Goal: Task Accomplishment & Management: Use online tool/utility

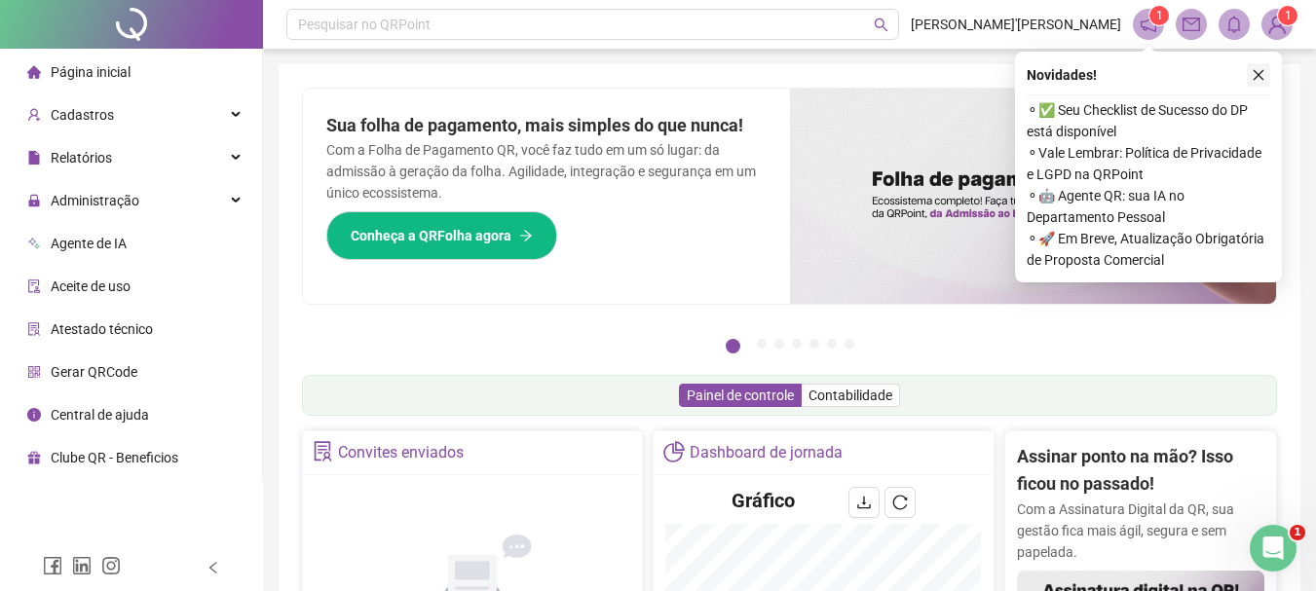
click at [1256, 80] on icon "close" at bounding box center [1259, 75] width 14 height 14
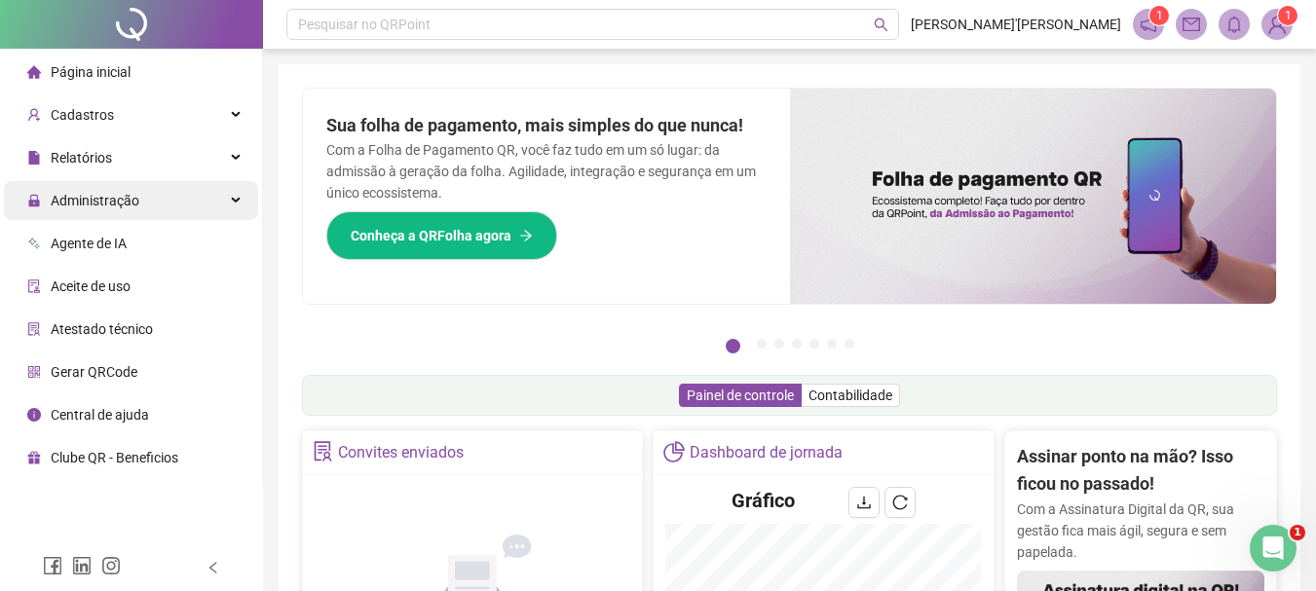
click at [164, 210] on div "Administração" at bounding box center [131, 200] width 254 height 39
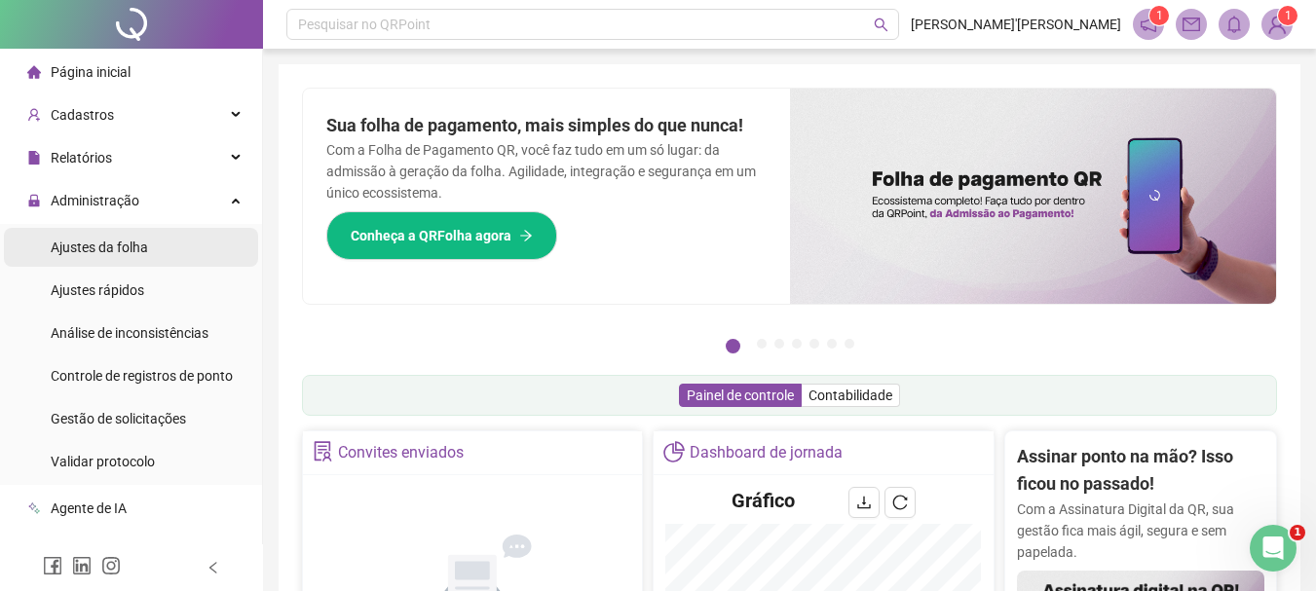
click at [167, 254] on li "Ajustes da folha" at bounding box center [131, 247] width 254 height 39
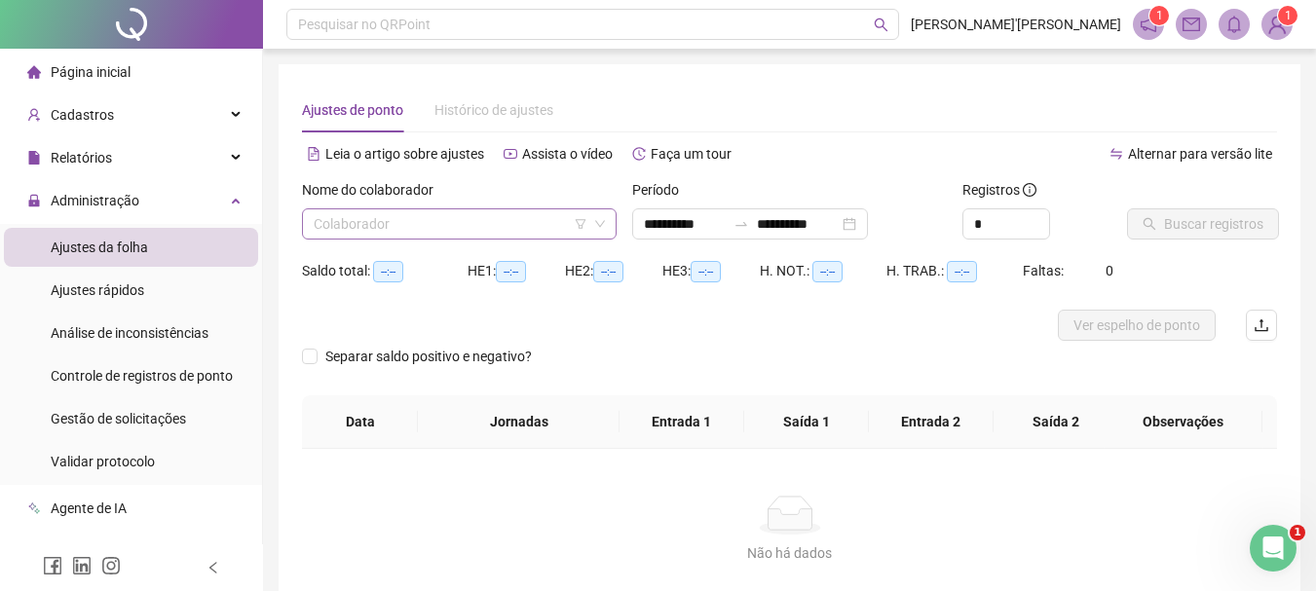
click at [399, 230] on input "search" at bounding box center [451, 223] width 274 height 29
type input "**********"
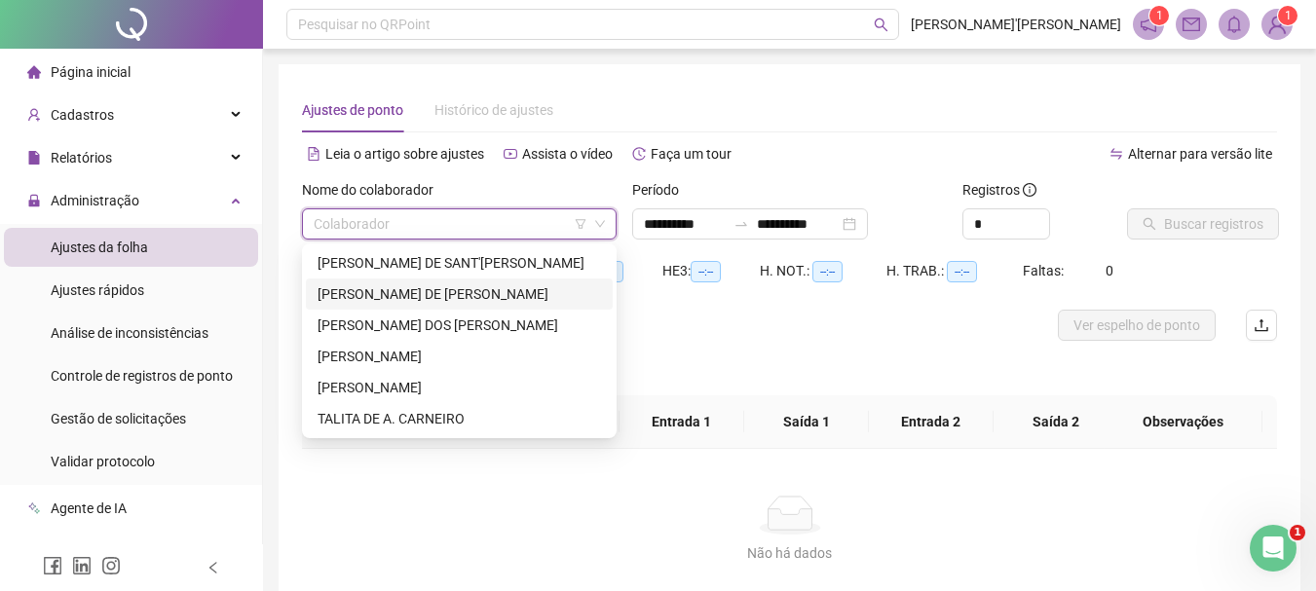
click at [364, 293] on div "[PERSON_NAME] DE [PERSON_NAME]" at bounding box center [459, 293] width 283 height 21
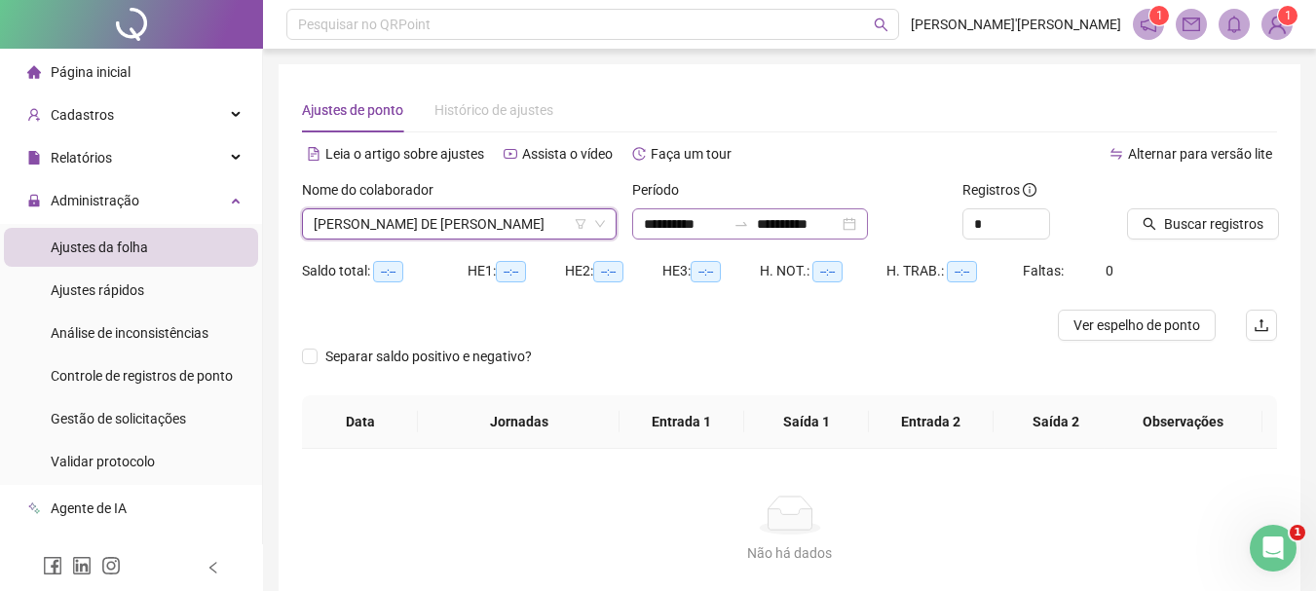
click at [868, 229] on div "**********" at bounding box center [750, 223] width 236 height 31
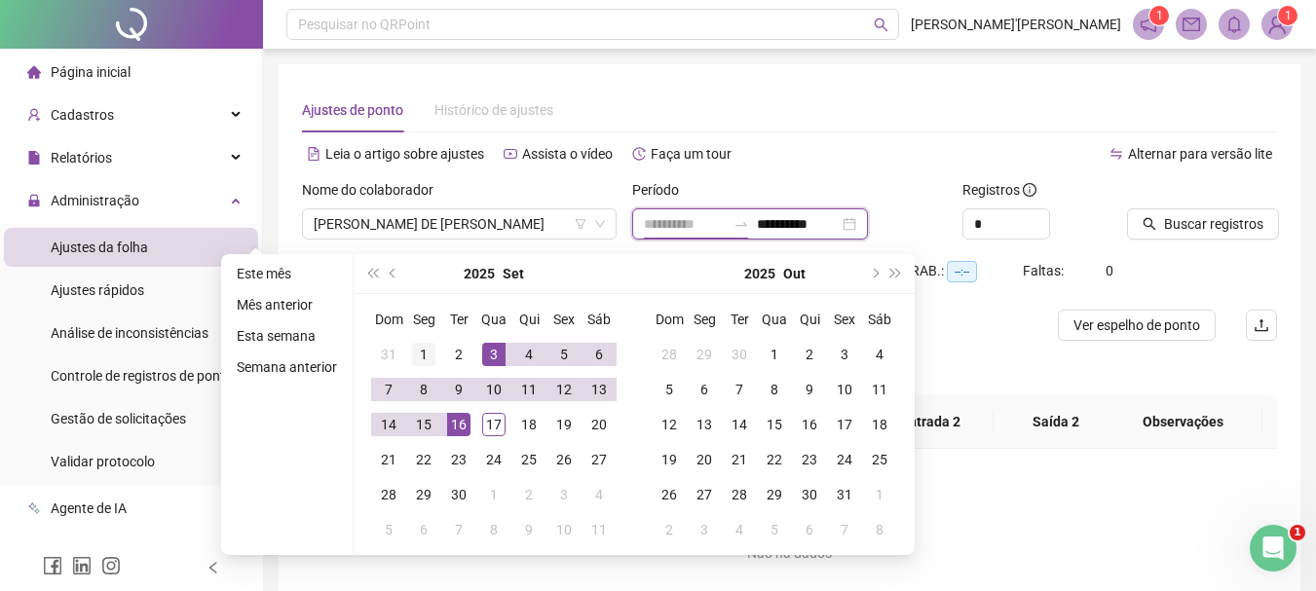
type input "**********"
drag, startPoint x: 426, startPoint y: 360, endPoint x: 445, endPoint y: 376, distance: 24.9
click at [425, 359] on div "1" at bounding box center [423, 354] width 23 height 23
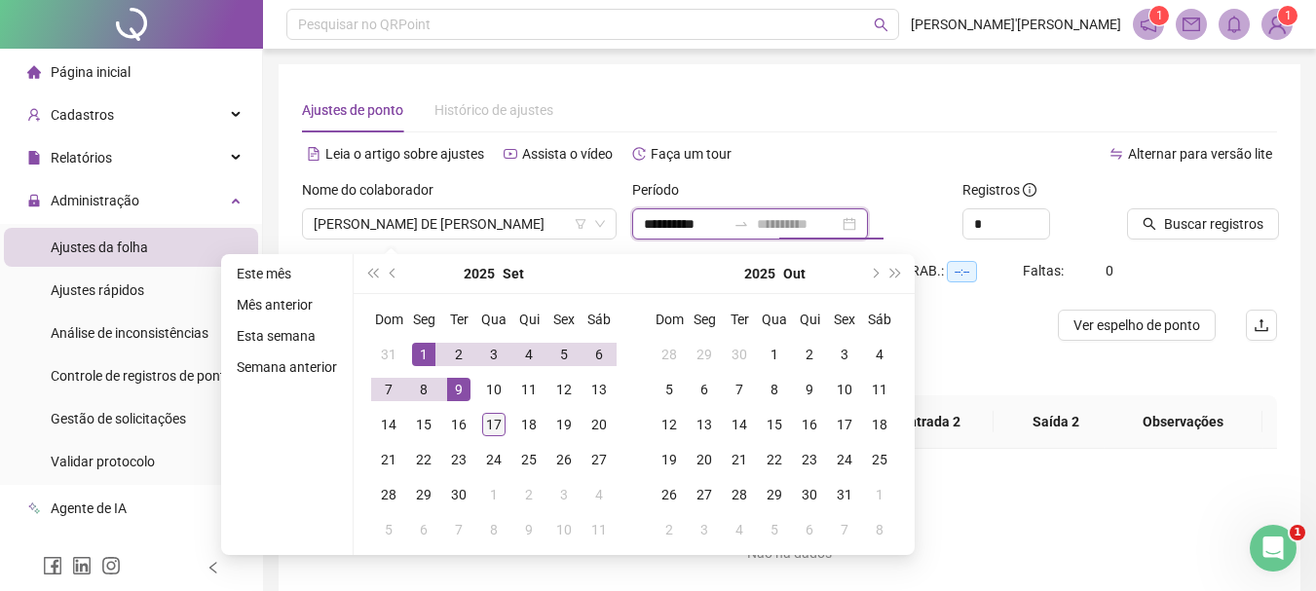
type input "**********"
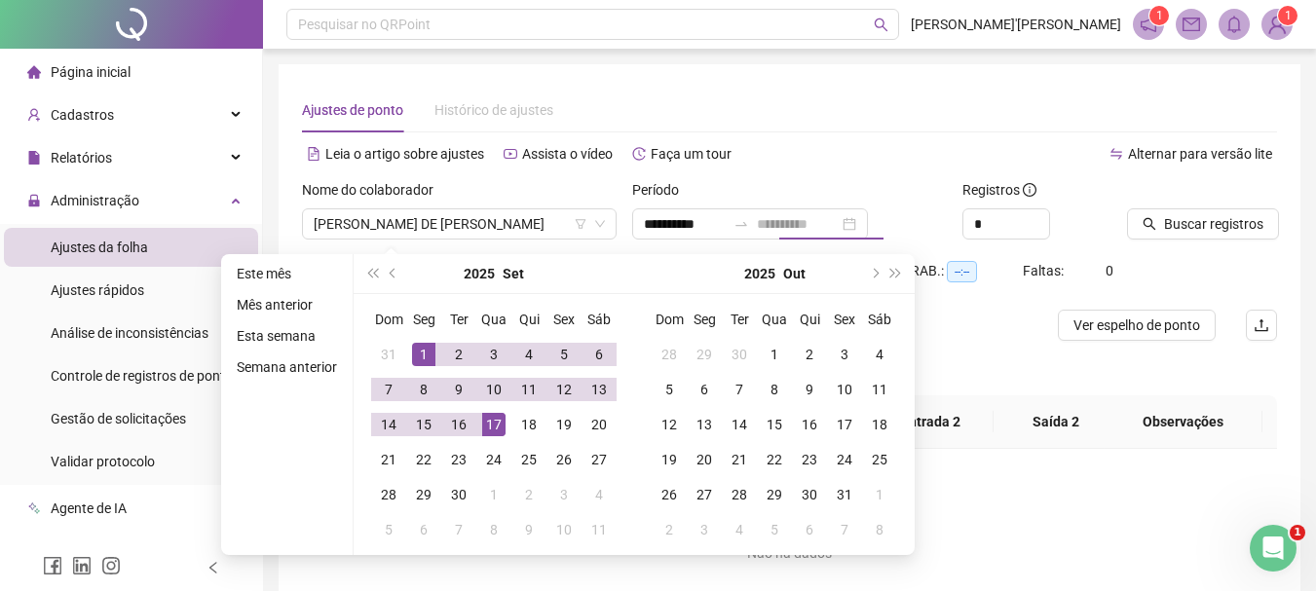
click at [494, 421] on div "17" at bounding box center [493, 424] width 23 height 23
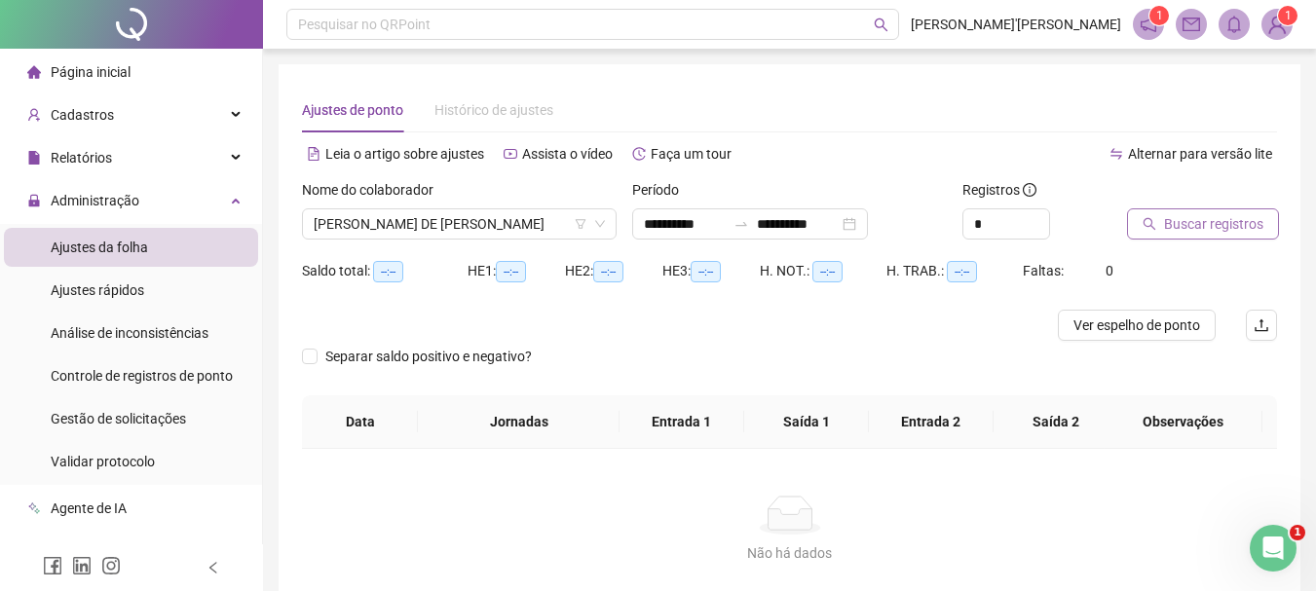
click at [1174, 224] on span "Buscar registros" at bounding box center [1213, 223] width 99 height 21
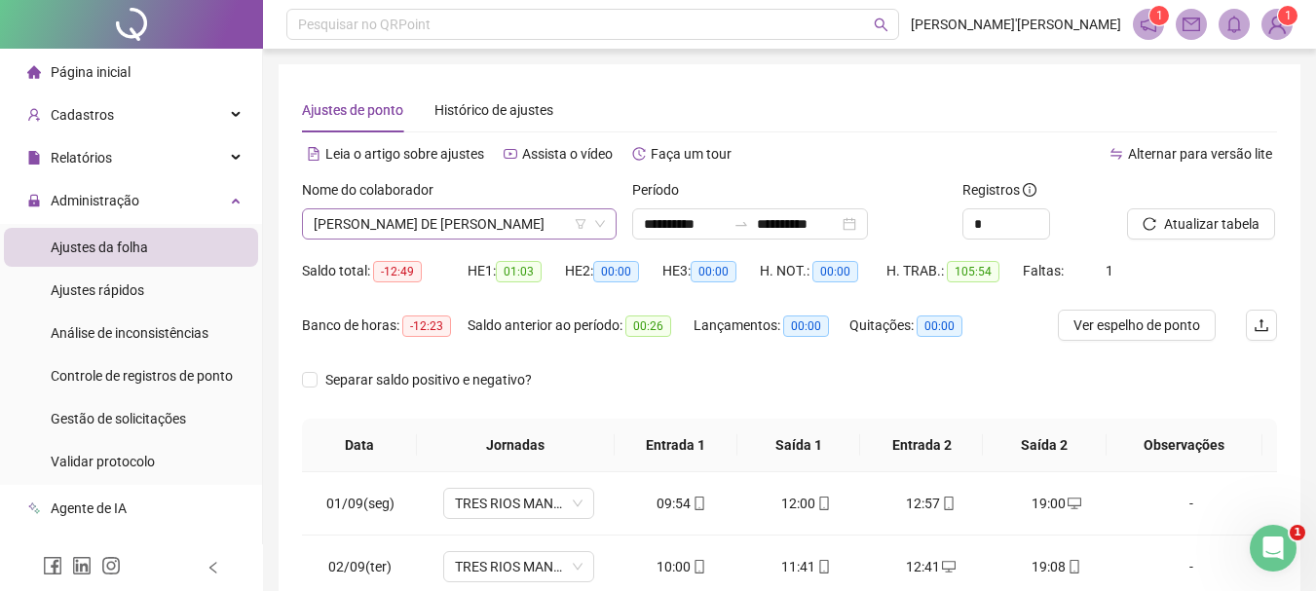
click at [469, 221] on span "[PERSON_NAME] DE [PERSON_NAME]" at bounding box center [459, 223] width 291 height 29
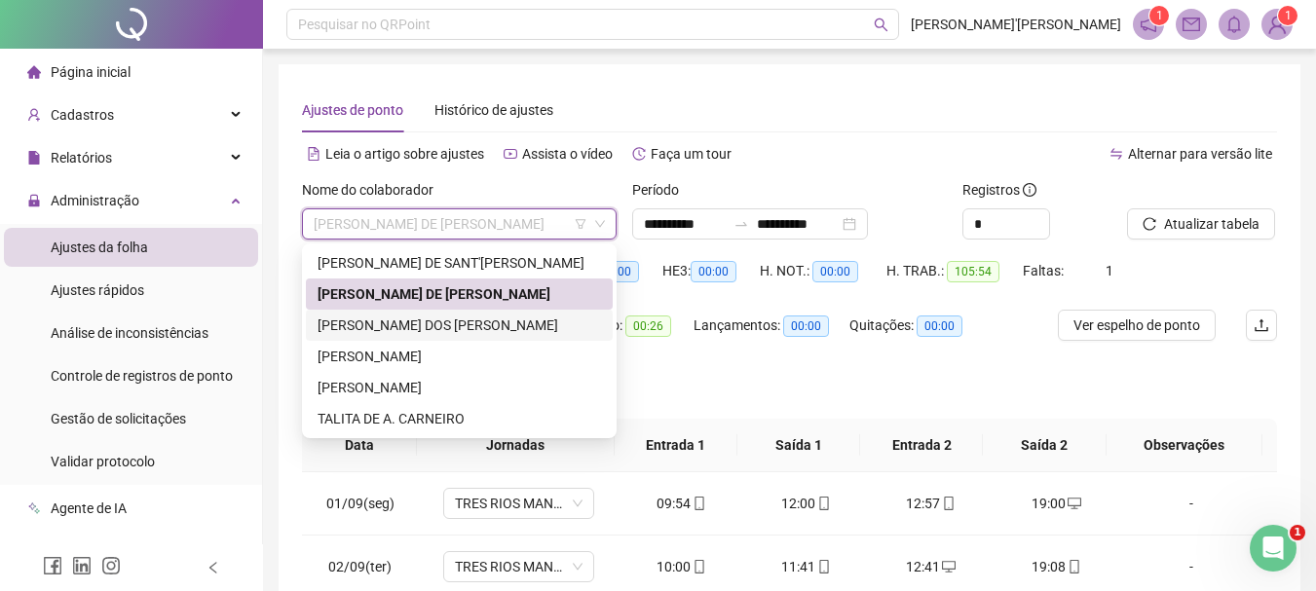
click at [401, 327] on div "[PERSON_NAME] DOS [PERSON_NAME]" at bounding box center [459, 325] width 283 height 21
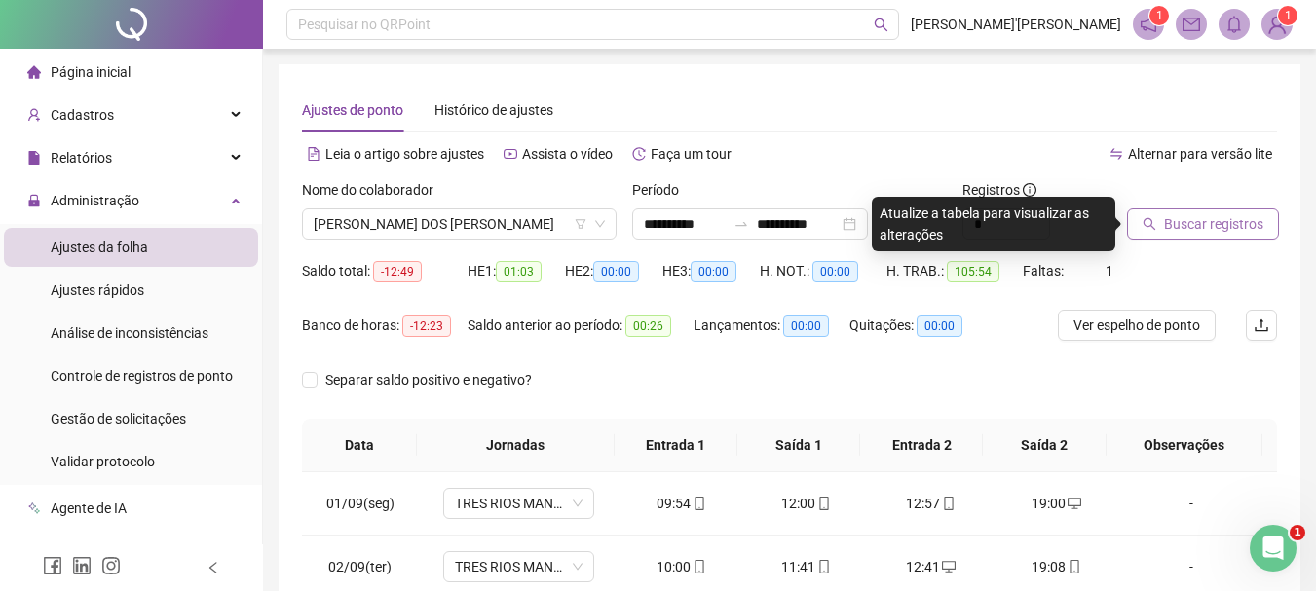
click at [1235, 219] on span "Buscar registros" at bounding box center [1213, 223] width 99 height 21
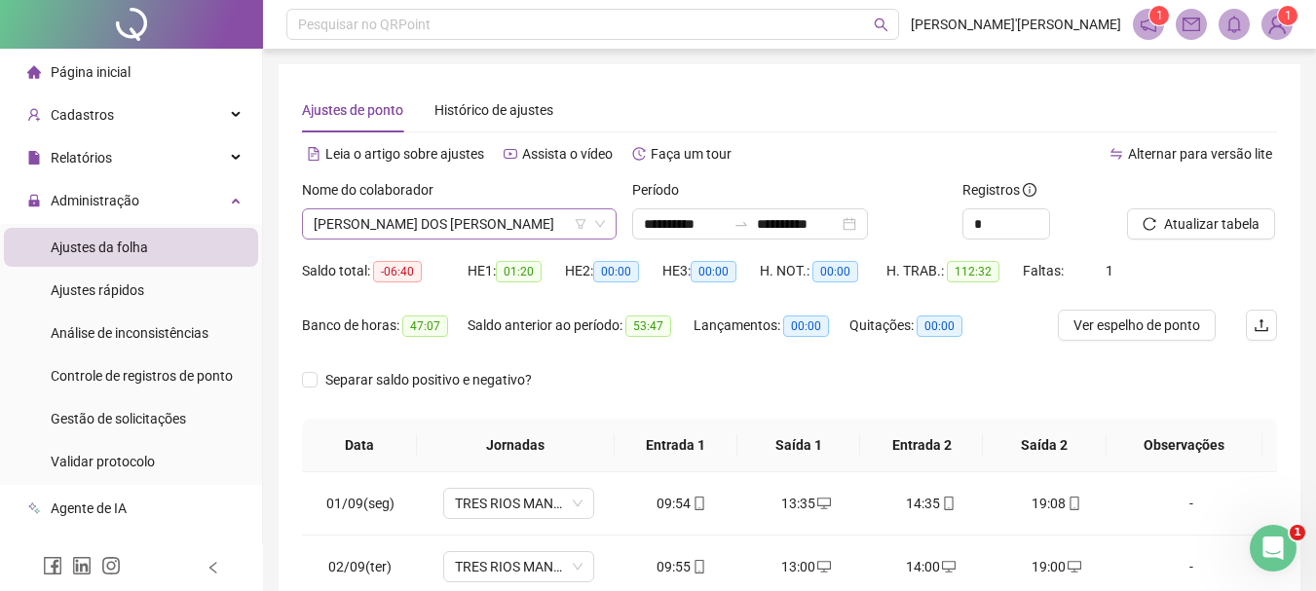
click at [466, 228] on span "[PERSON_NAME] DOS [PERSON_NAME]" at bounding box center [459, 223] width 291 height 29
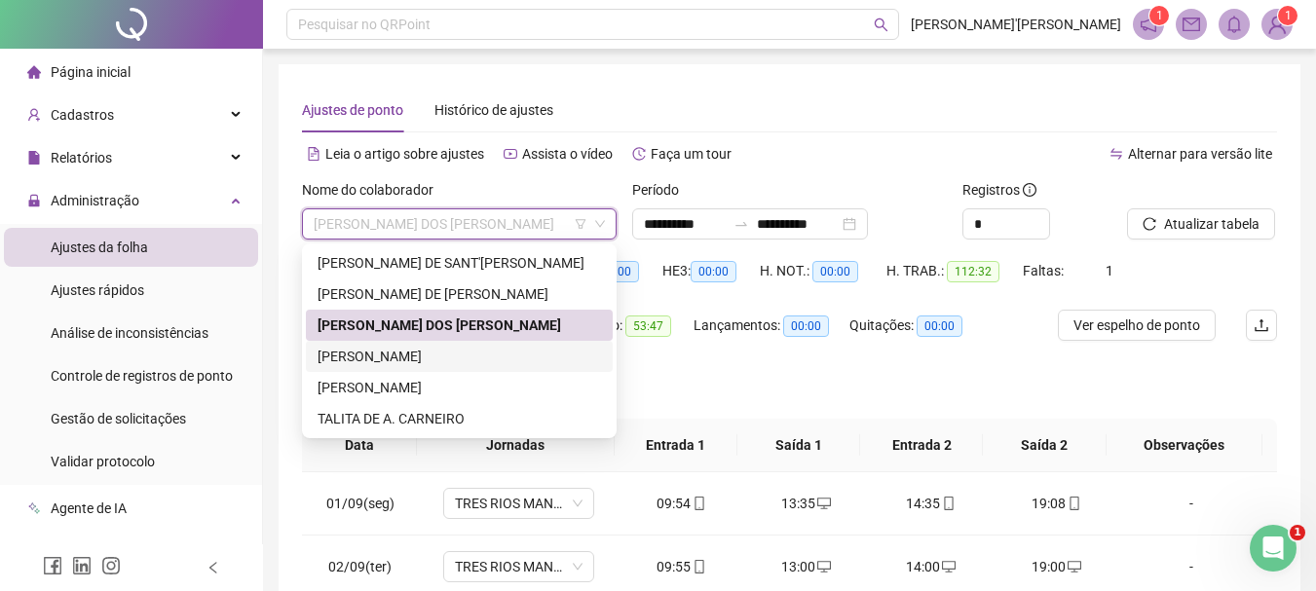
click at [397, 356] on div "[PERSON_NAME]" at bounding box center [459, 356] width 283 height 21
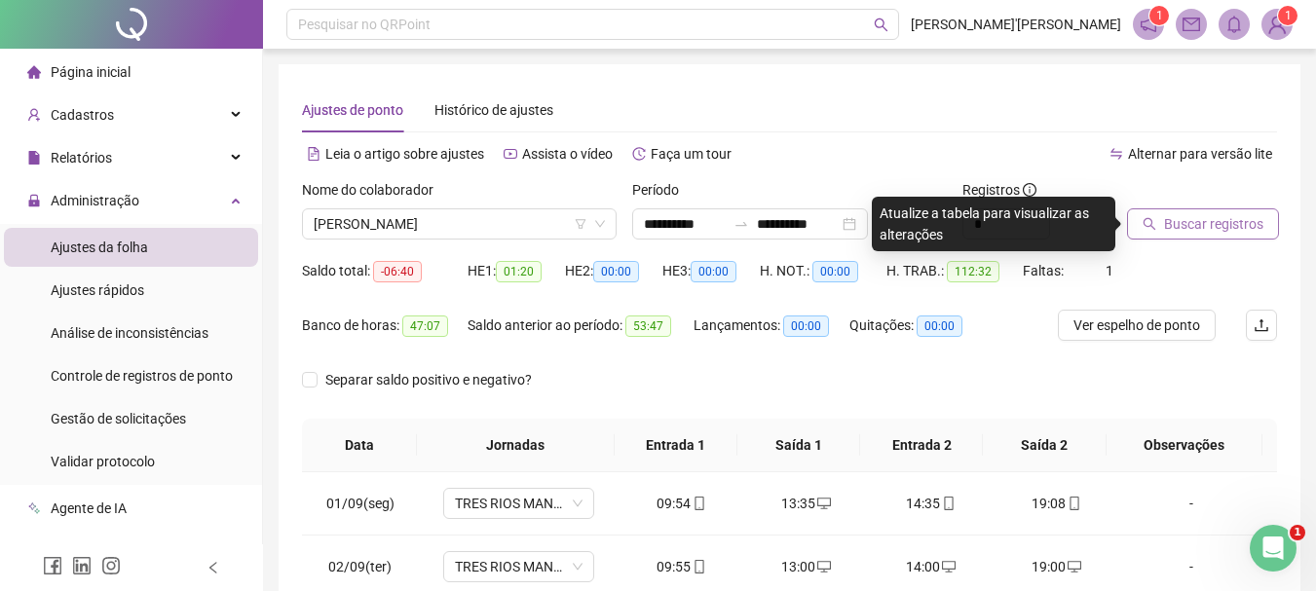
click at [1206, 231] on span "Buscar registros" at bounding box center [1213, 223] width 99 height 21
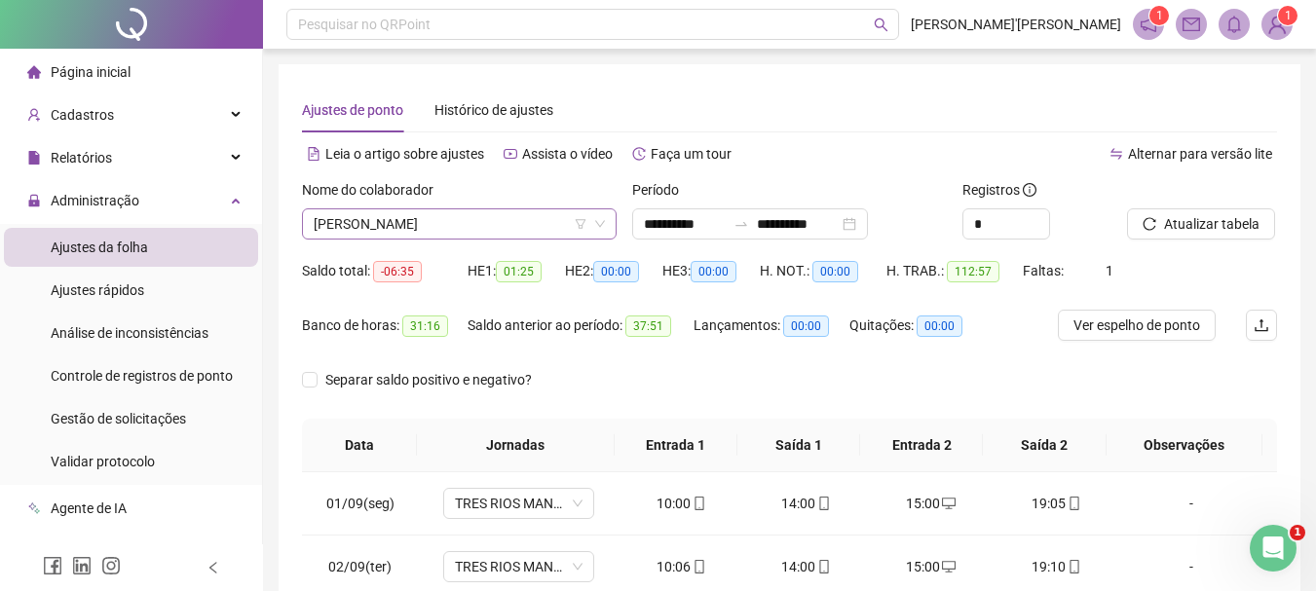
click at [466, 222] on span "[PERSON_NAME]" at bounding box center [459, 223] width 291 height 29
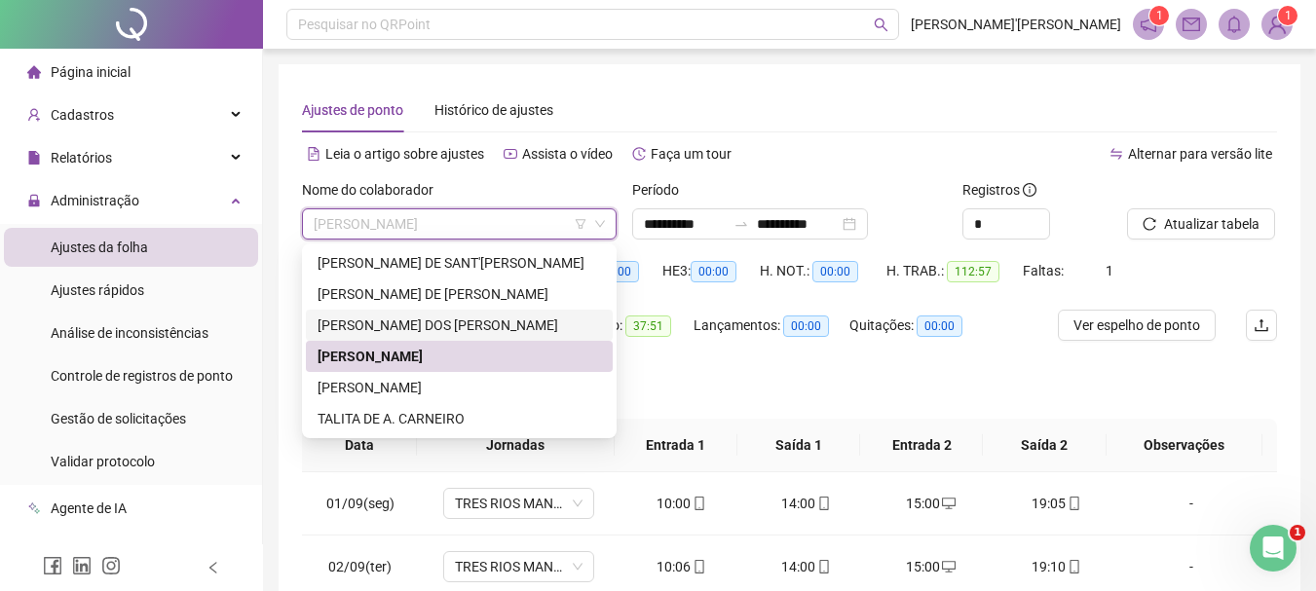
click at [460, 323] on div "[PERSON_NAME] DOS [PERSON_NAME]" at bounding box center [459, 325] width 283 height 21
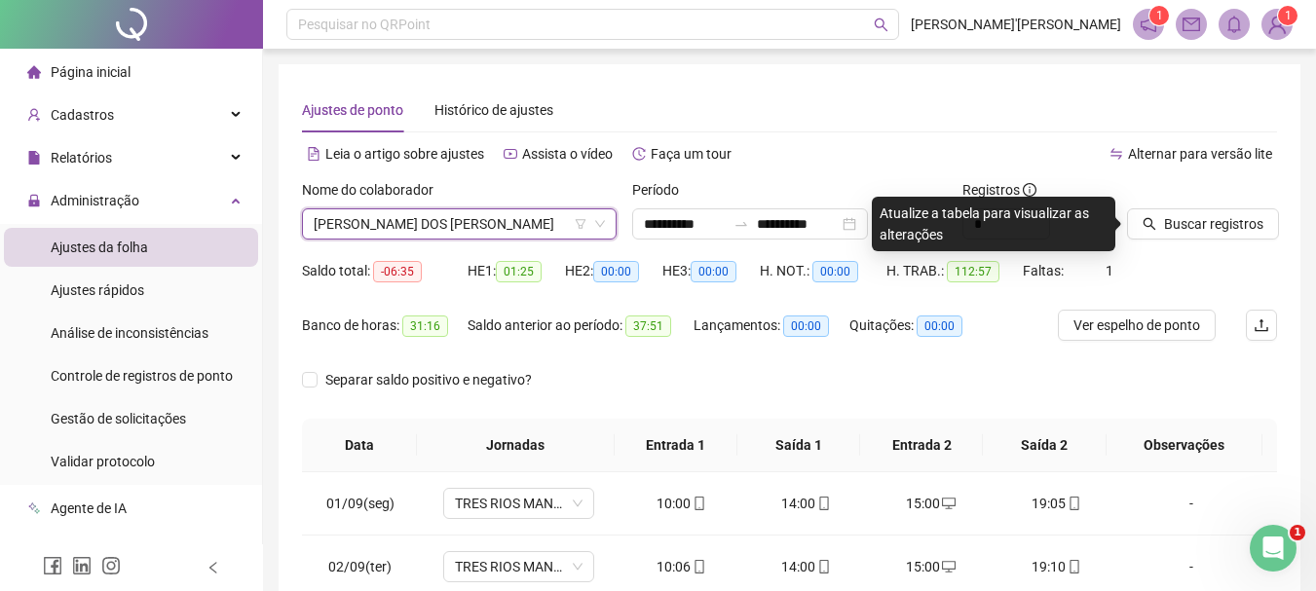
click at [1210, 244] on div "Buscar registros" at bounding box center [1202, 217] width 166 height 76
click at [1203, 231] on span "Buscar registros" at bounding box center [1213, 223] width 99 height 21
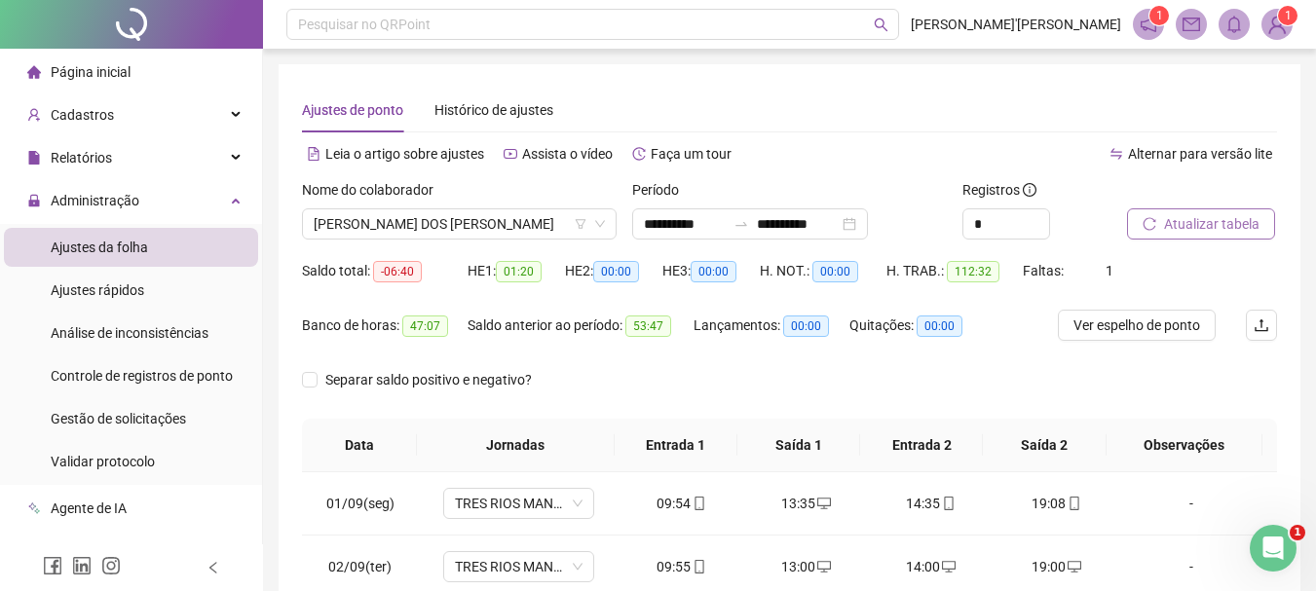
click at [1223, 221] on span "Atualizar tabela" at bounding box center [1211, 223] width 95 height 21
